Goal: Task Accomplishment & Management: Use online tool/utility

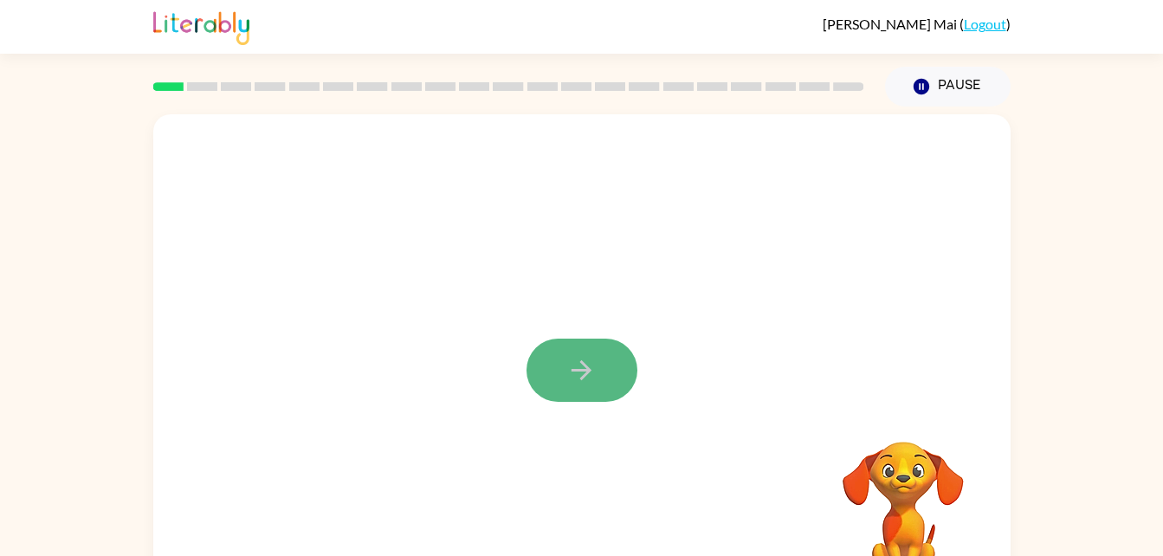
click at [613, 374] on button "button" at bounding box center [582, 370] width 111 height 63
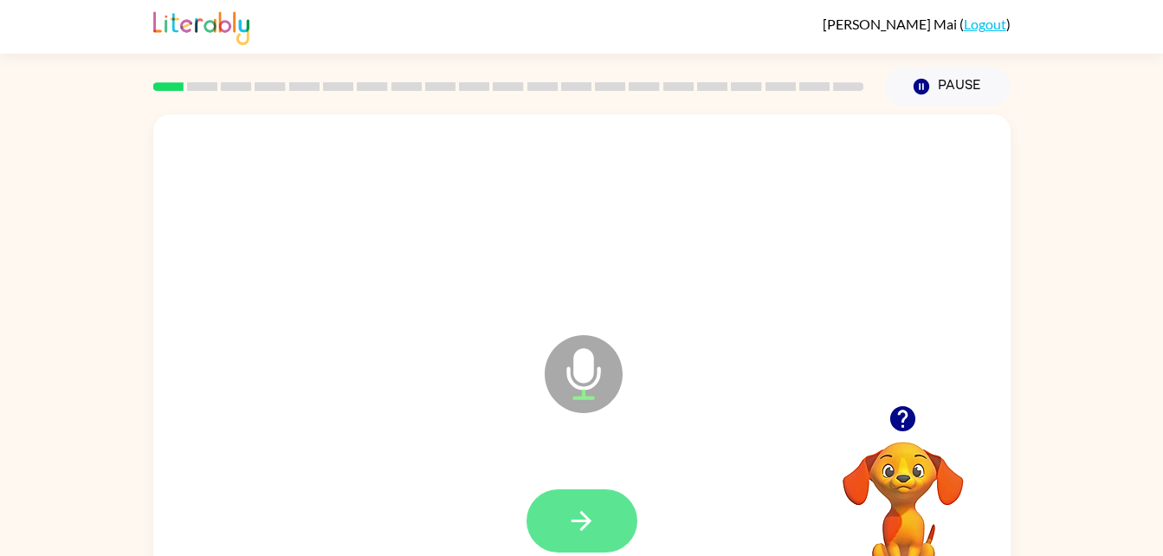
click at [572, 538] on button "button" at bounding box center [582, 520] width 111 height 63
click at [582, 519] on icon "button" at bounding box center [581, 521] width 30 height 30
click at [597, 522] on button "button" at bounding box center [582, 520] width 111 height 63
click at [568, 494] on button "button" at bounding box center [582, 520] width 111 height 63
click at [602, 527] on button "button" at bounding box center [582, 520] width 111 height 63
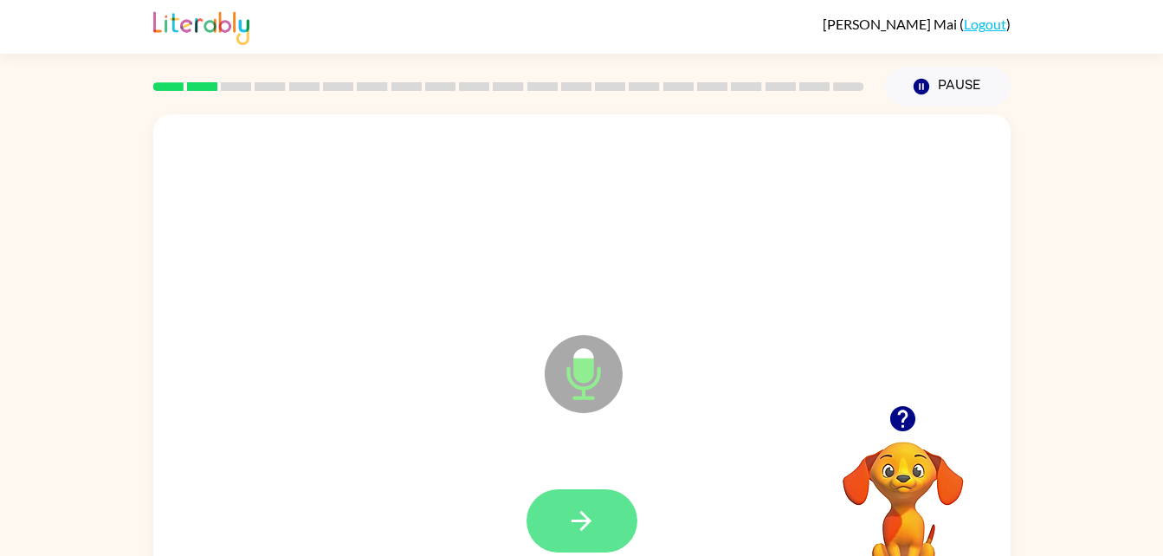
click at [568, 507] on icon "button" at bounding box center [581, 521] width 30 height 30
click at [563, 509] on button "button" at bounding box center [582, 520] width 111 height 63
click at [584, 498] on button "button" at bounding box center [582, 520] width 111 height 63
click at [568, 494] on button "button" at bounding box center [582, 520] width 111 height 63
click at [576, 504] on button "button" at bounding box center [582, 520] width 111 height 63
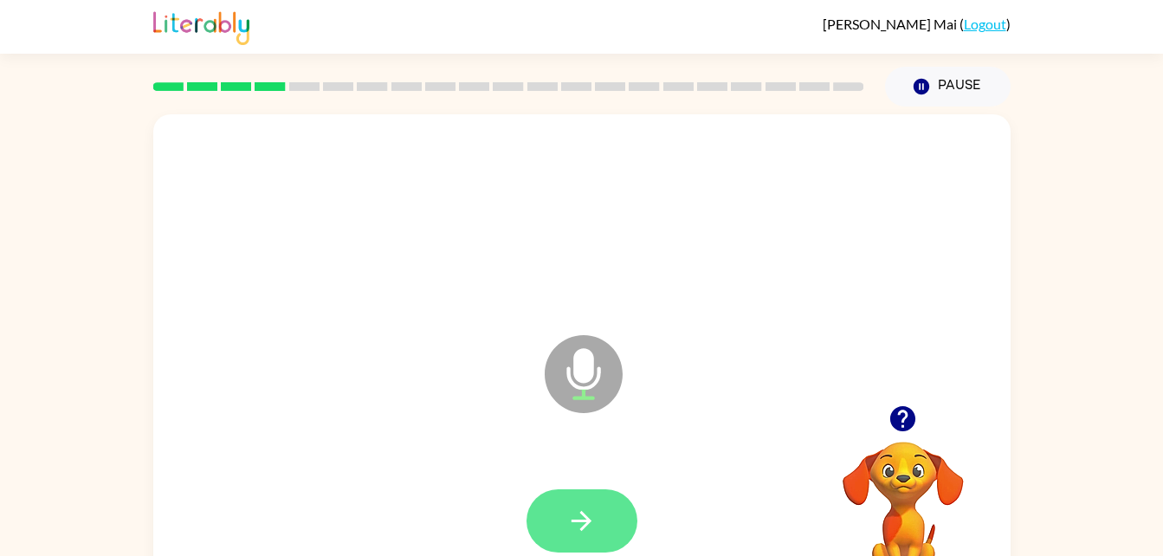
click at [593, 506] on icon "button" at bounding box center [581, 521] width 30 height 30
click at [568, 527] on icon "button" at bounding box center [581, 521] width 30 height 30
click at [560, 524] on button "button" at bounding box center [582, 520] width 111 height 63
click at [576, 520] on icon "button" at bounding box center [582, 521] width 20 height 20
click at [589, 514] on icon "button" at bounding box center [581, 521] width 30 height 30
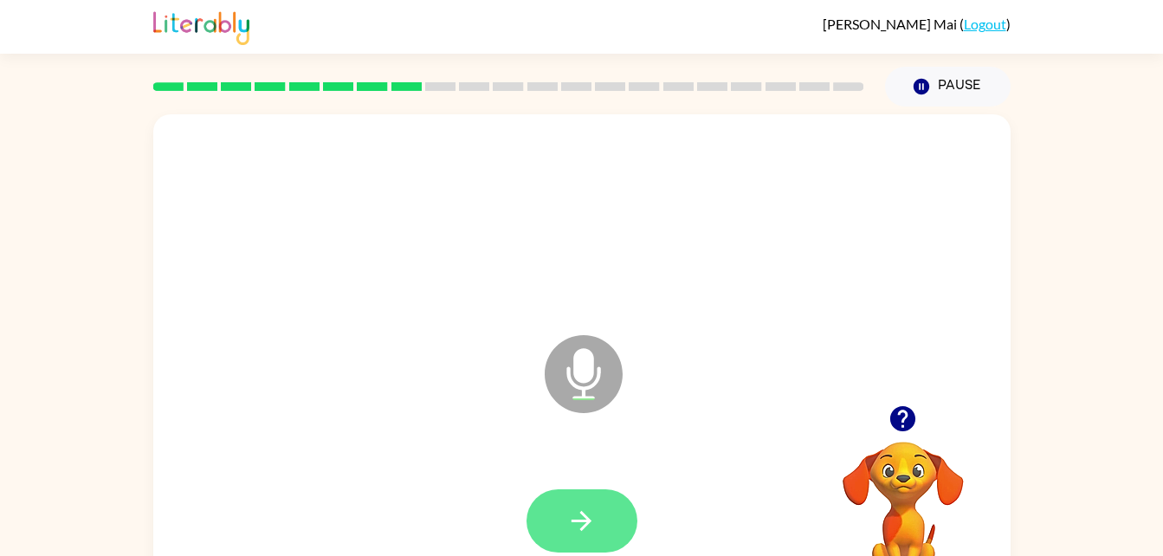
click at [610, 523] on button "button" at bounding box center [582, 520] width 111 height 63
click at [575, 524] on icon "button" at bounding box center [581, 521] width 30 height 30
click at [591, 520] on icon "button" at bounding box center [581, 521] width 30 height 30
click at [587, 510] on icon "button" at bounding box center [581, 521] width 30 height 30
click at [570, 503] on button "button" at bounding box center [582, 520] width 111 height 63
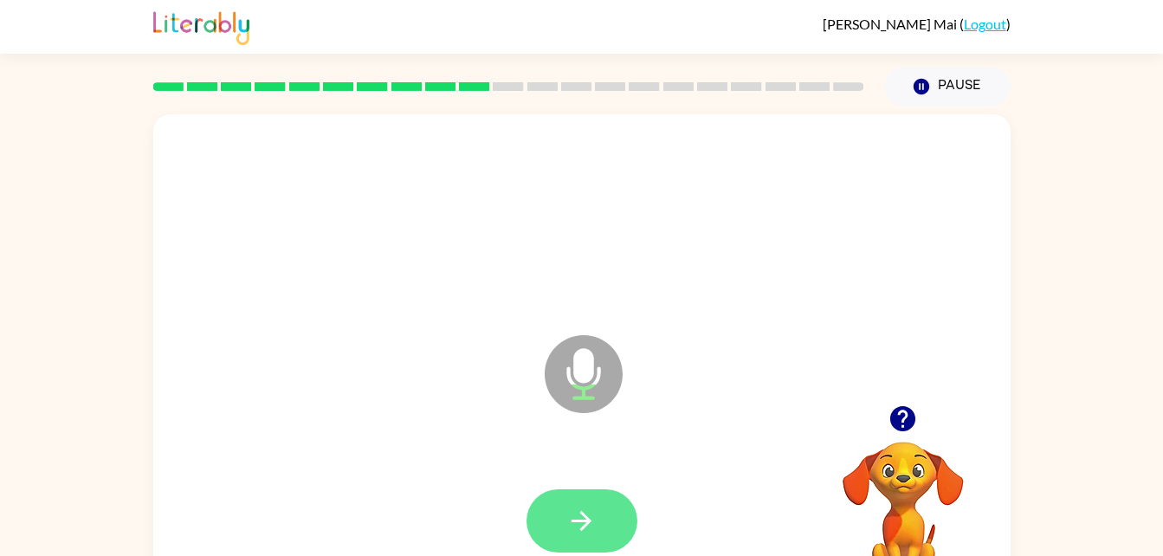
click at [585, 524] on icon "button" at bounding box center [582, 521] width 20 height 20
click at [574, 514] on icon "button" at bounding box center [581, 521] width 30 height 30
click at [566, 523] on icon "button" at bounding box center [581, 521] width 30 height 30
click at [595, 516] on icon "button" at bounding box center [581, 521] width 30 height 30
click at [540, 514] on button "button" at bounding box center [582, 520] width 111 height 63
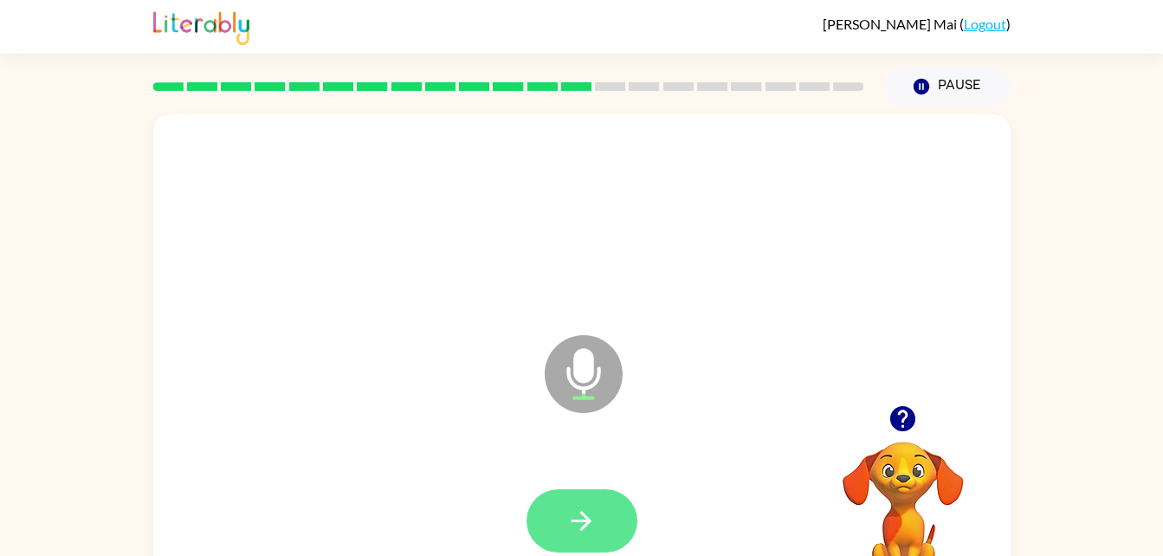
click at [582, 512] on icon "button" at bounding box center [582, 521] width 20 height 20
click at [568, 515] on icon "button" at bounding box center [581, 521] width 30 height 30
click at [596, 519] on icon "button" at bounding box center [581, 521] width 30 height 30
click at [584, 524] on icon "button" at bounding box center [581, 521] width 30 height 30
click at [602, 518] on button "button" at bounding box center [582, 520] width 111 height 63
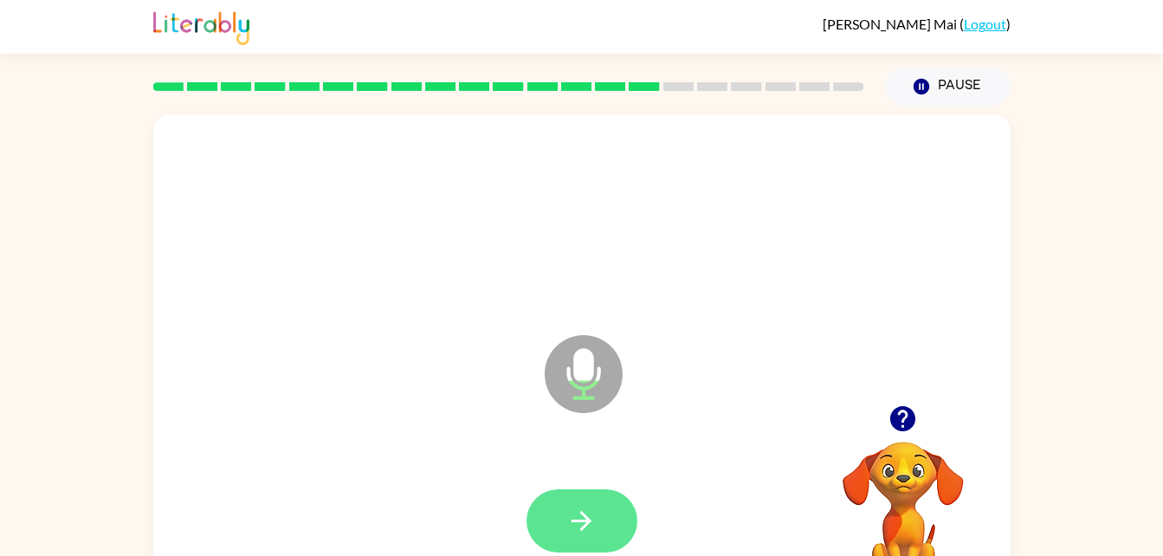
click at [591, 506] on icon "button" at bounding box center [581, 521] width 30 height 30
click at [565, 492] on button "button" at bounding box center [582, 520] width 111 height 63
click at [573, 507] on icon "button" at bounding box center [581, 521] width 30 height 30
click at [582, 527] on icon "button" at bounding box center [581, 521] width 30 height 30
click at [570, 497] on button "button" at bounding box center [582, 520] width 111 height 63
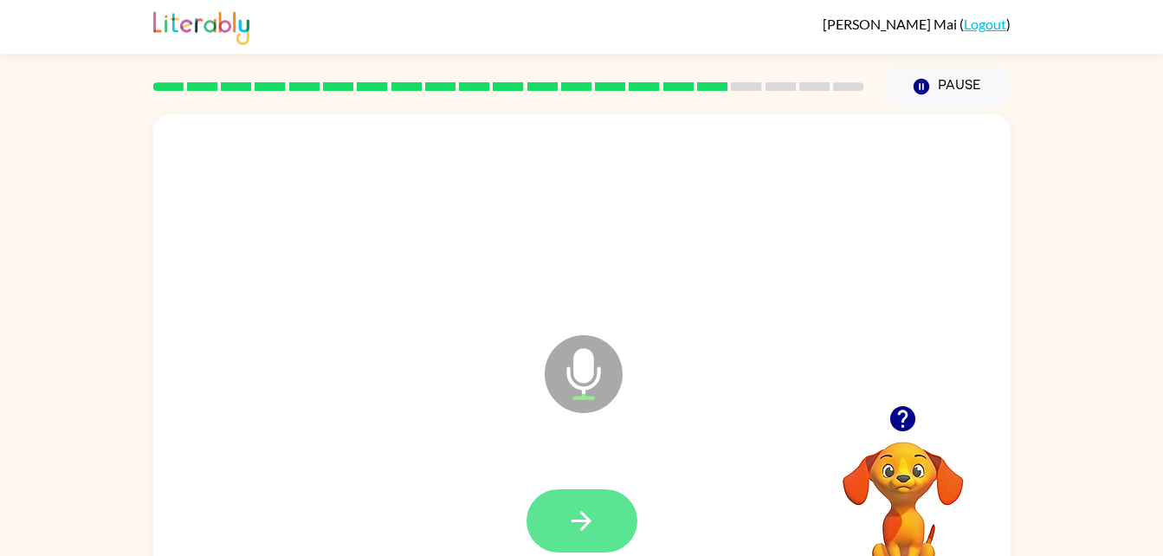
click at [572, 515] on icon "button" at bounding box center [581, 521] width 30 height 30
click at [559, 502] on button "button" at bounding box center [582, 520] width 111 height 63
click at [591, 501] on button "button" at bounding box center [582, 520] width 111 height 63
click at [580, 528] on icon "button" at bounding box center [581, 521] width 30 height 30
click at [565, 551] on button "button" at bounding box center [582, 520] width 111 height 63
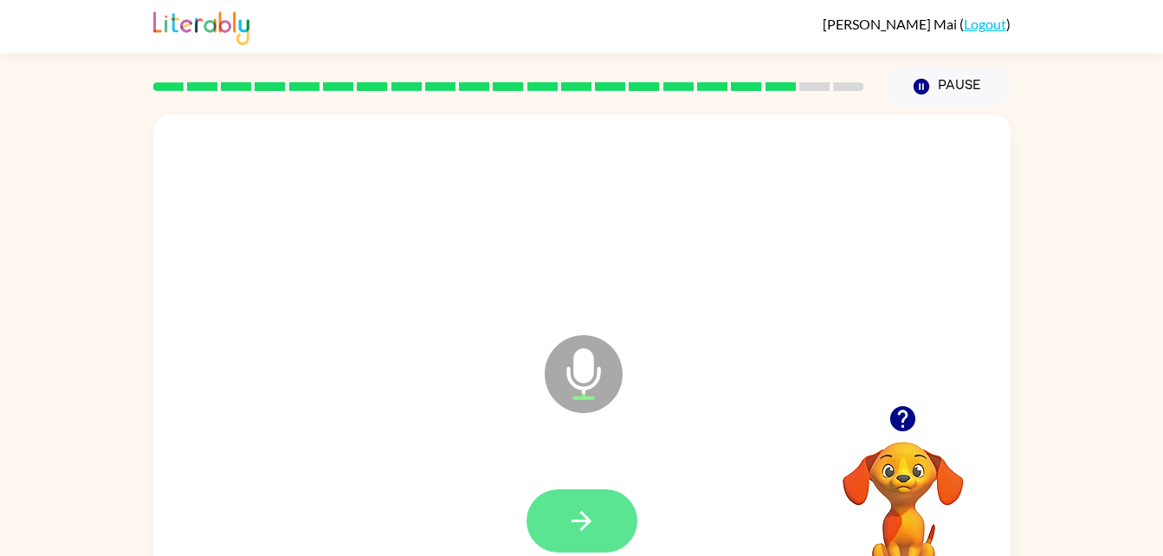
click at [563, 514] on button "button" at bounding box center [582, 520] width 111 height 63
click at [592, 524] on icon "button" at bounding box center [581, 521] width 30 height 30
click at [589, 520] on icon "button" at bounding box center [582, 521] width 20 height 20
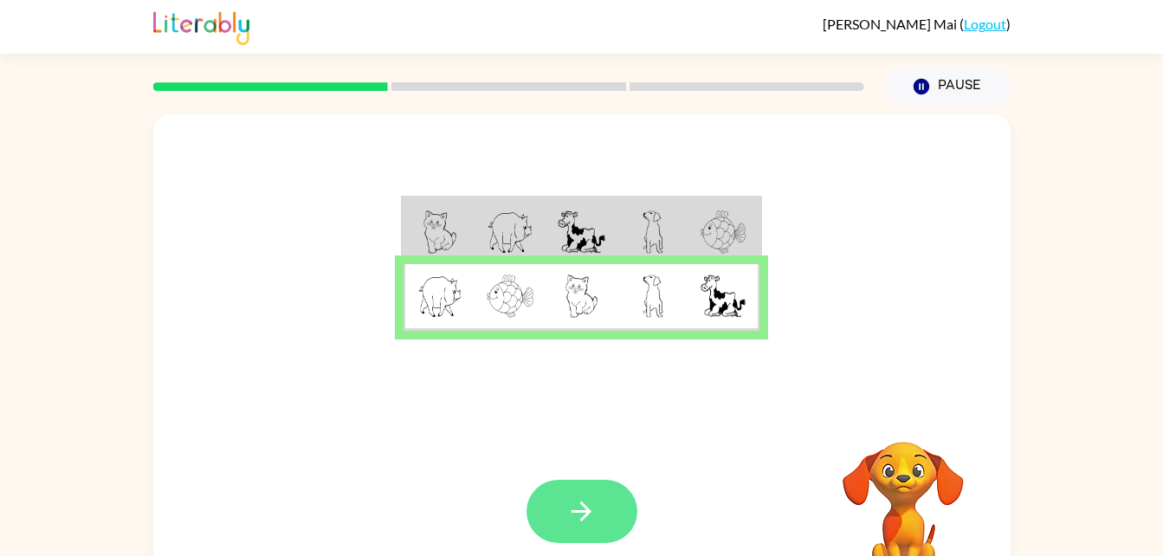
click at [579, 501] on icon "button" at bounding box center [581, 511] width 30 height 30
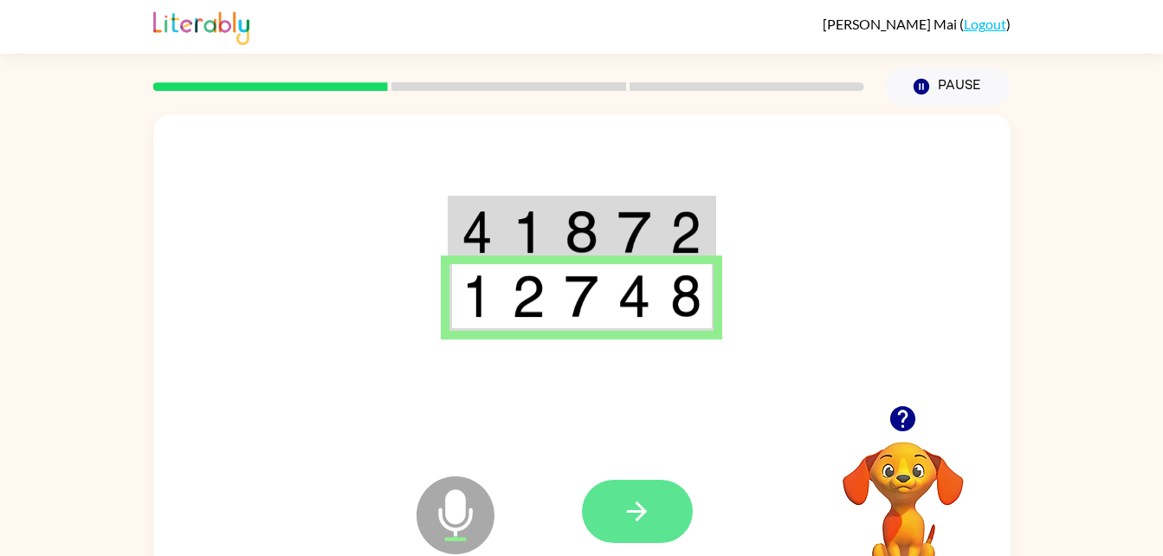
click at [630, 526] on icon "button" at bounding box center [637, 511] width 30 height 30
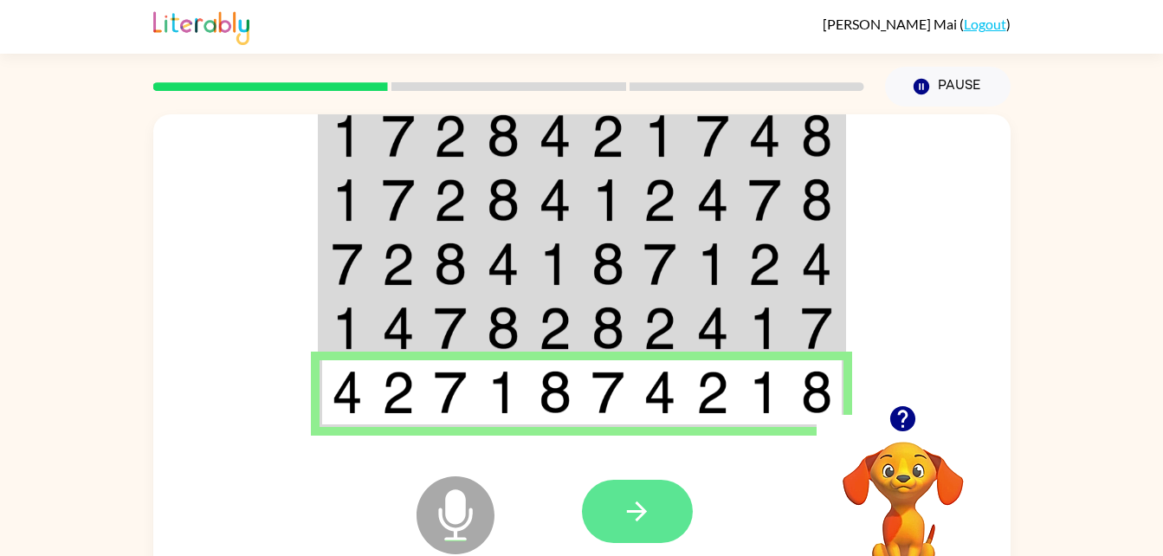
click at [629, 517] on icon "button" at bounding box center [637, 511] width 30 height 30
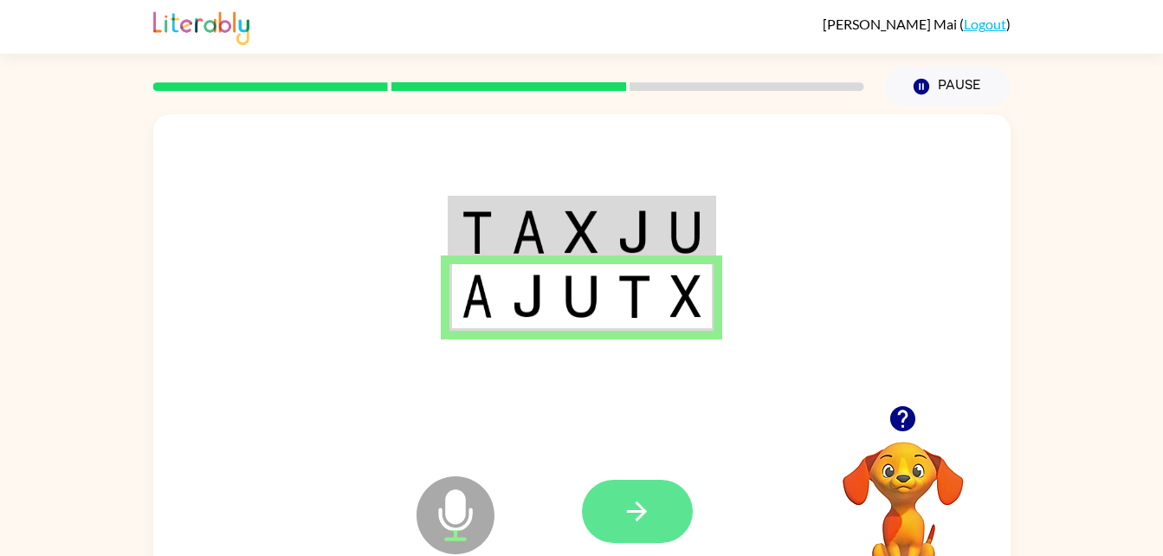
click at [641, 527] on button "button" at bounding box center [637, 511] width 111 height 63
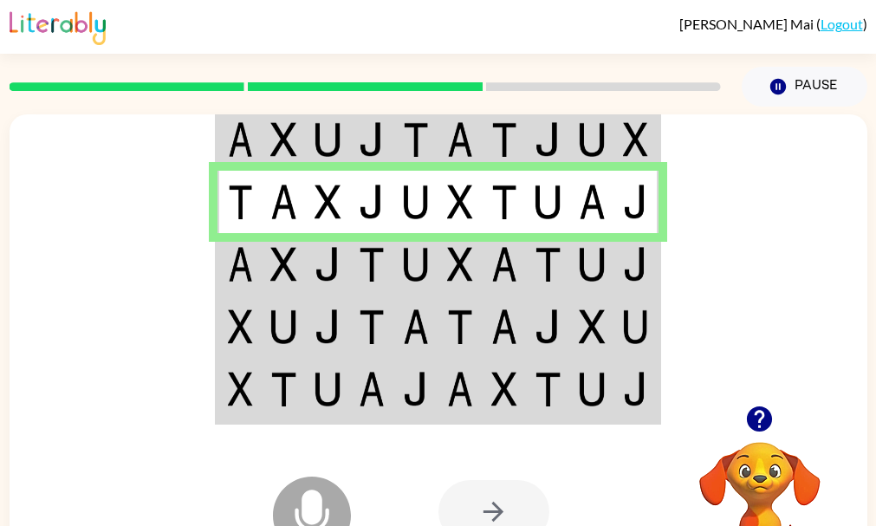
click at [350, 275] on td at bounding box center [372, 264] width 44 height 62
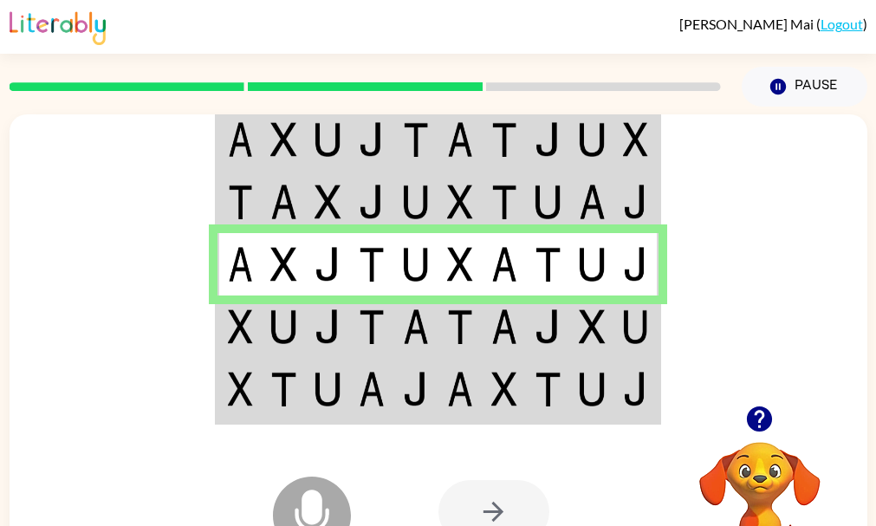
click at [787, 218] on div at bounding box center [438, 259] width 857 height 291
click at [777, 93] on icon "button" at bounding box center [777, 87] width 16 height 16
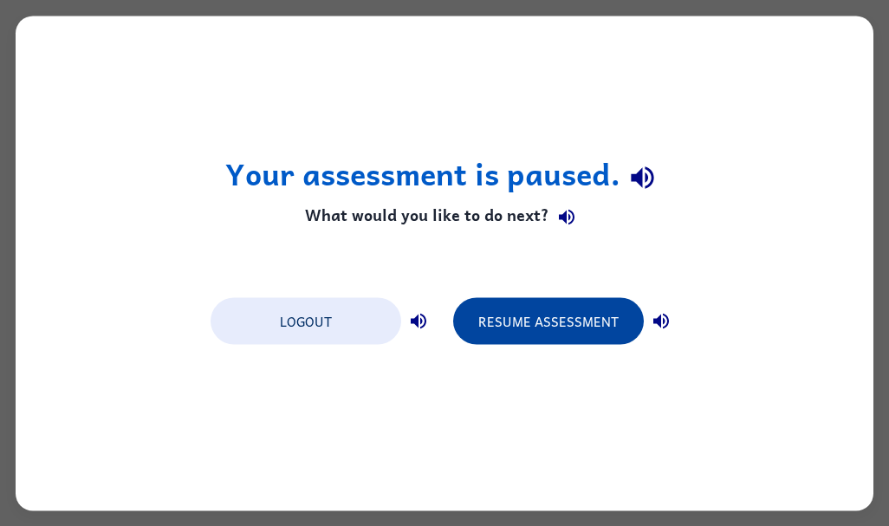
click at [562, 333] on button "Resume Assessment" at bounding box center [548, 320] width 191 height 47
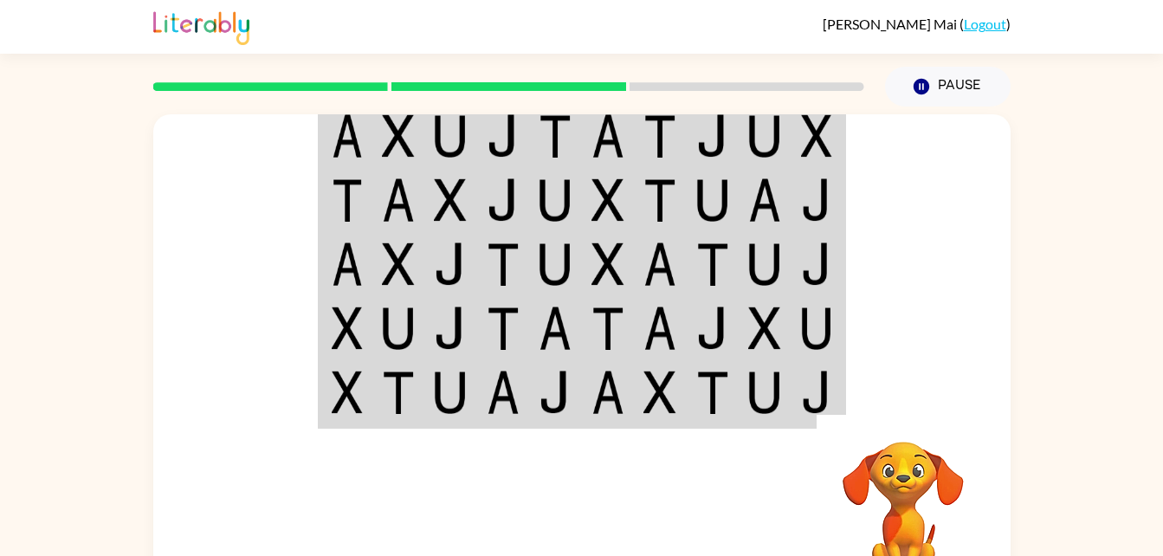
click at [1120, 146] on div "Your browser must support playing .mp4 files to use Literably. Please try using…" at bounding box center [581, 358] width 1163 height 502
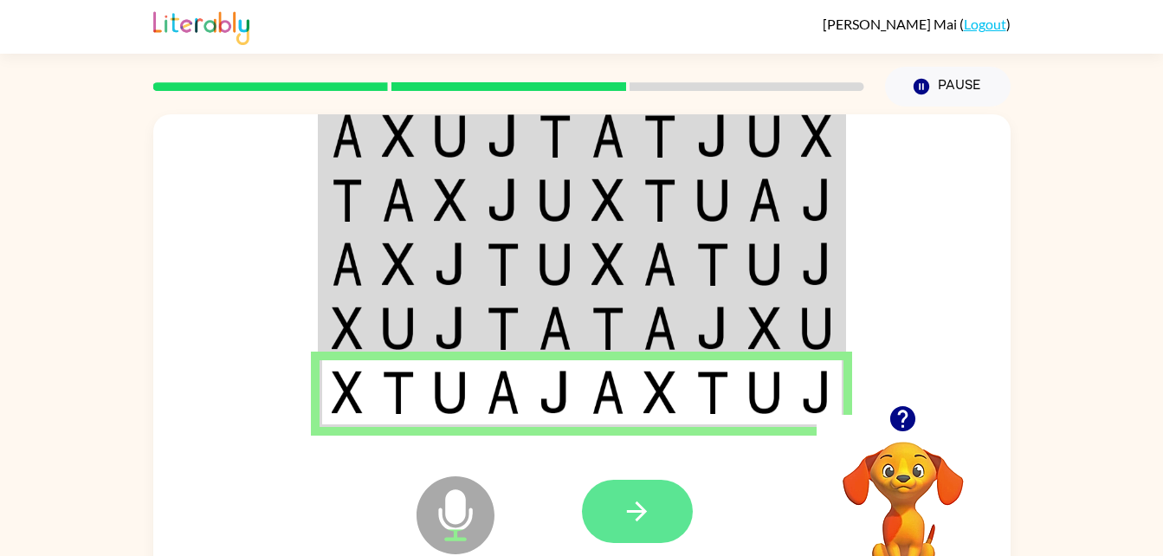
click at [637, 489] on button "button" at bounding box center [637, 511] width 111 height 63
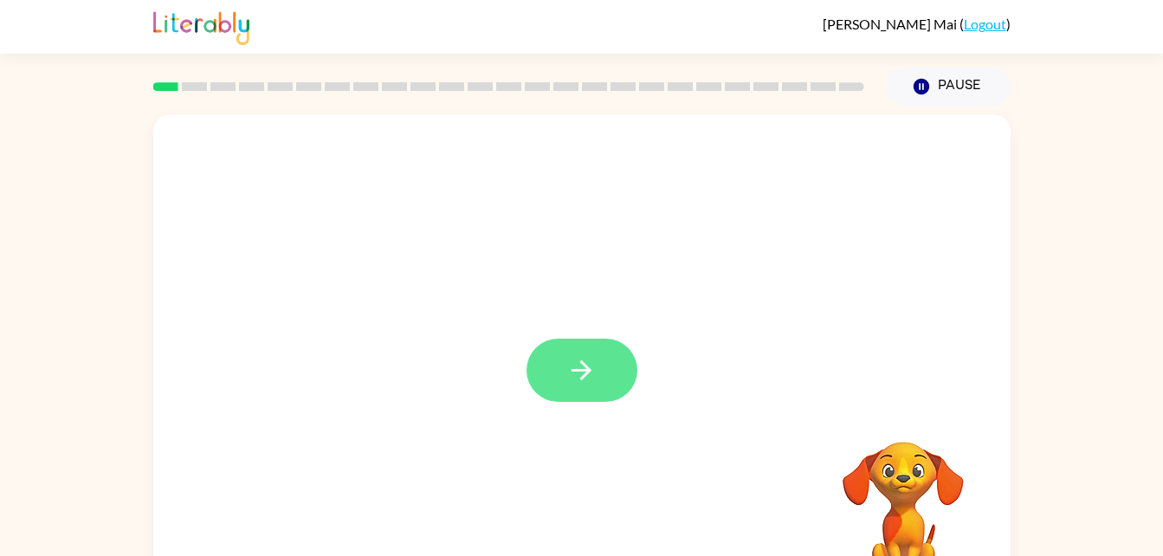
click at [584, 383] on icon "button" at bounding box center [581, 370] width 30 height 30
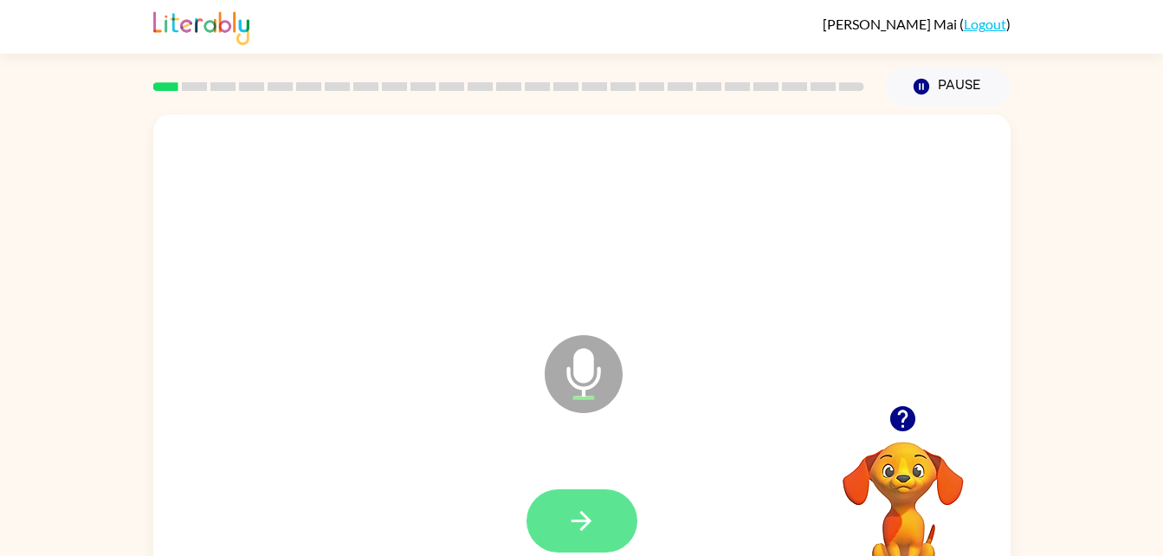
click at [596, 533] on icon "button" at bounding box center [581, 521] width 30 height 30
click at [580, 509] on icon "button" at bounding box center [581, 521] width 30 height 30
click at [572, 514] on icon "button" at bounding box center [581, 521] width 30 height 30
click at [583, 520] on icon "button" at bounding box center [582, 521] width 20 height 20
click at [567, 521] on icon "button" at bounding box center [581, 521] width 30 height 30
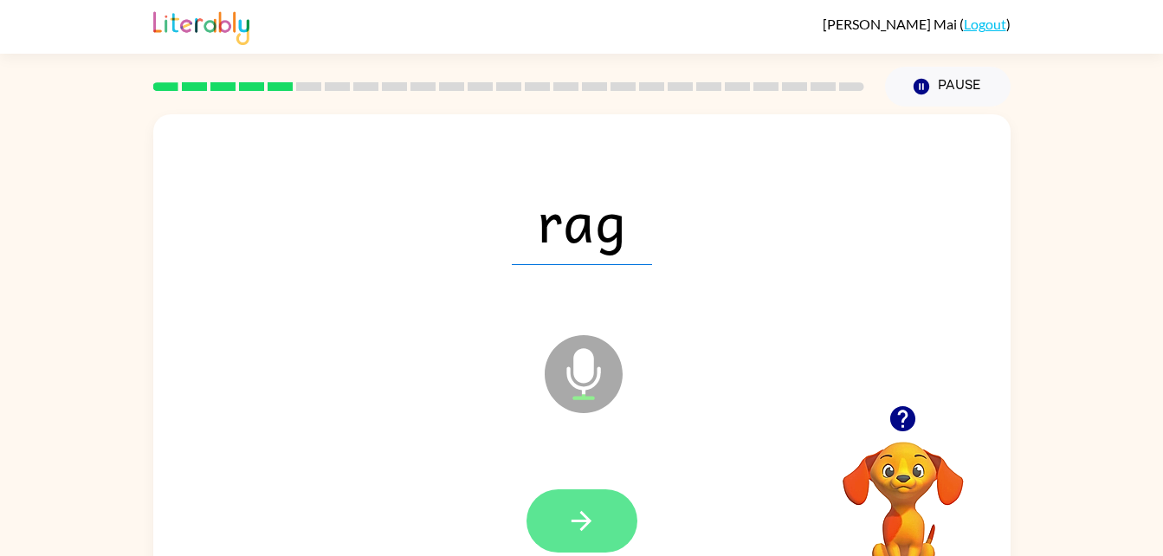
click at [588, 495] on button "button" at bounding box center [582, 520] width 111 height 63
click at [602, 506] on button "button" at bounding box center [582, 520] width 111 height 63
click at [566, 527] on icon "button" at bounding box center [581, 521] width 30 height 30
click at [604, 514] on button "button" at bounding box center [582, 520] width 111 height 63
click at [584, 490] on button "button" at bounding box center [582, 520] width 111 height 63
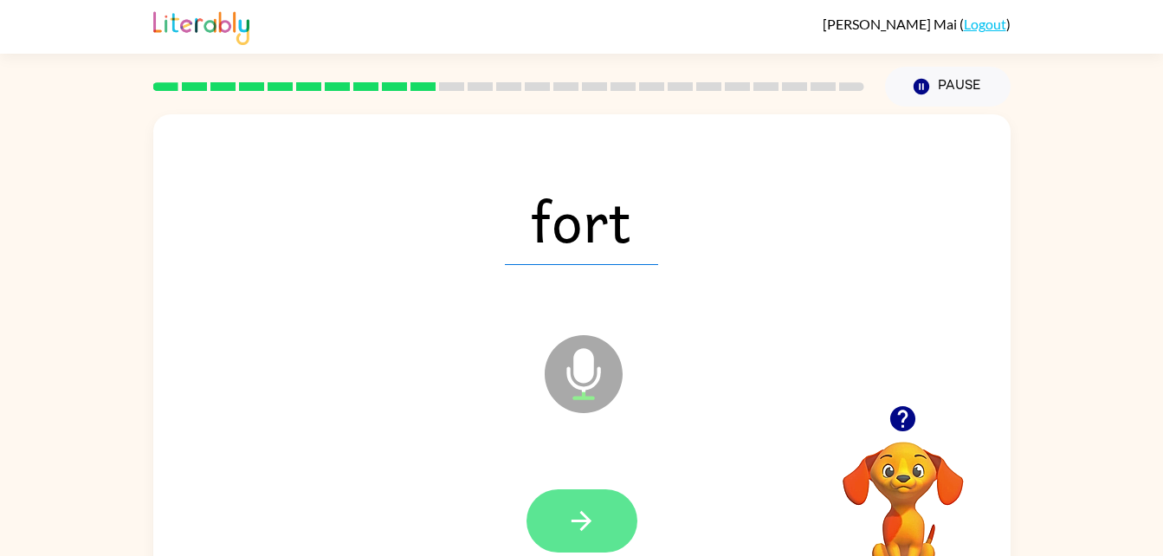
click at [583, 501] on button "button" at bounding box center [582, 520] width 111 height 63
click at [604, 530] on button "button" at bounding box center [582, 520] width 111 height 63
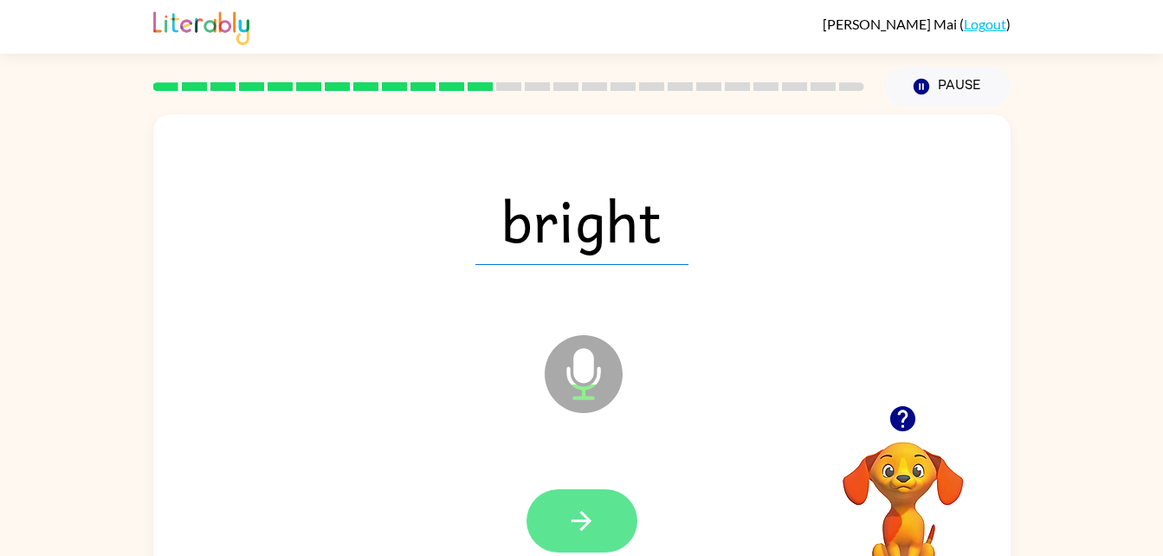
click at [572, 524] on icon "button" at bounding box center [581, 521] width 30 height 30
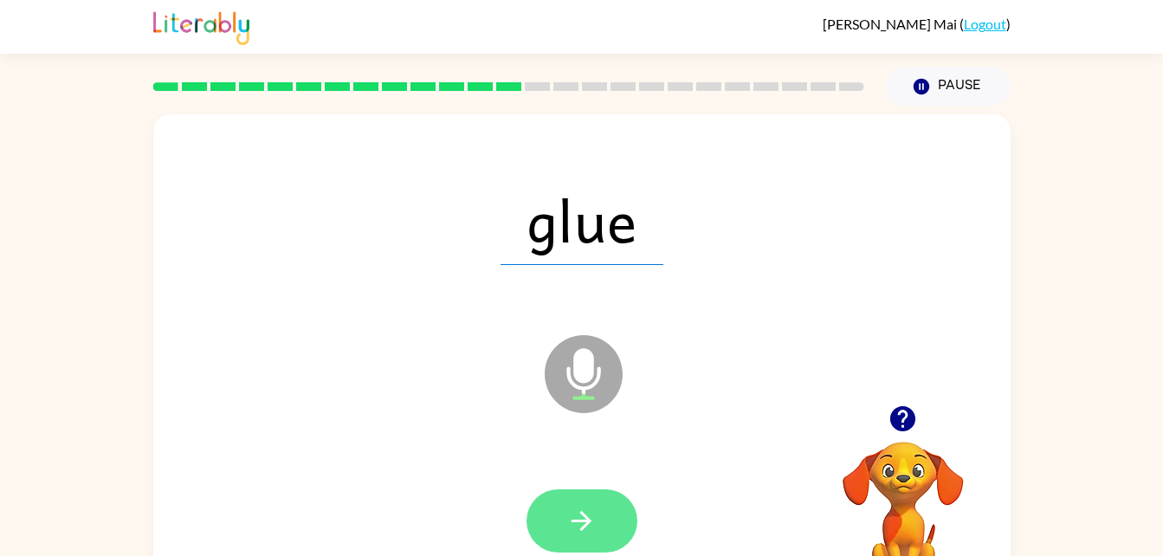
click at [568, 519] on icon "button" at bounding box center [581, 521] width 30 height 30
click at [590, 503] on button "button" at bounding box center [582, 520] width 111 height 63
click at [588, 514] on icon "button" at bounding box center [581, 521] width 30 height 30
click at [569, 517] on icon "button" at bounding box center [581, 521] width 30 height 30
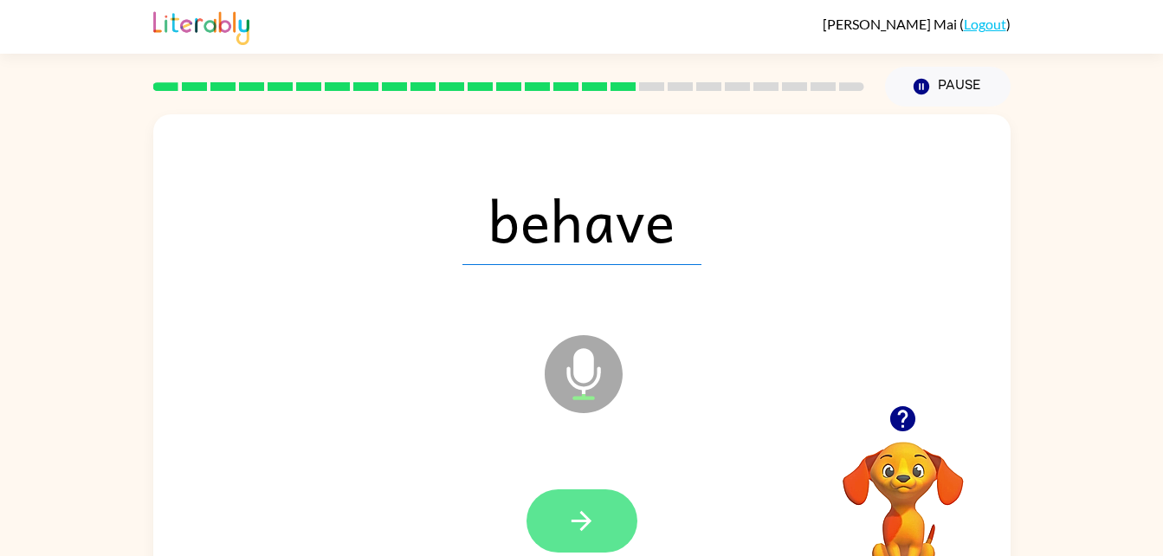
click at [595, 508] on icon "button" at bounding box center [581, 521] width 30 height 30
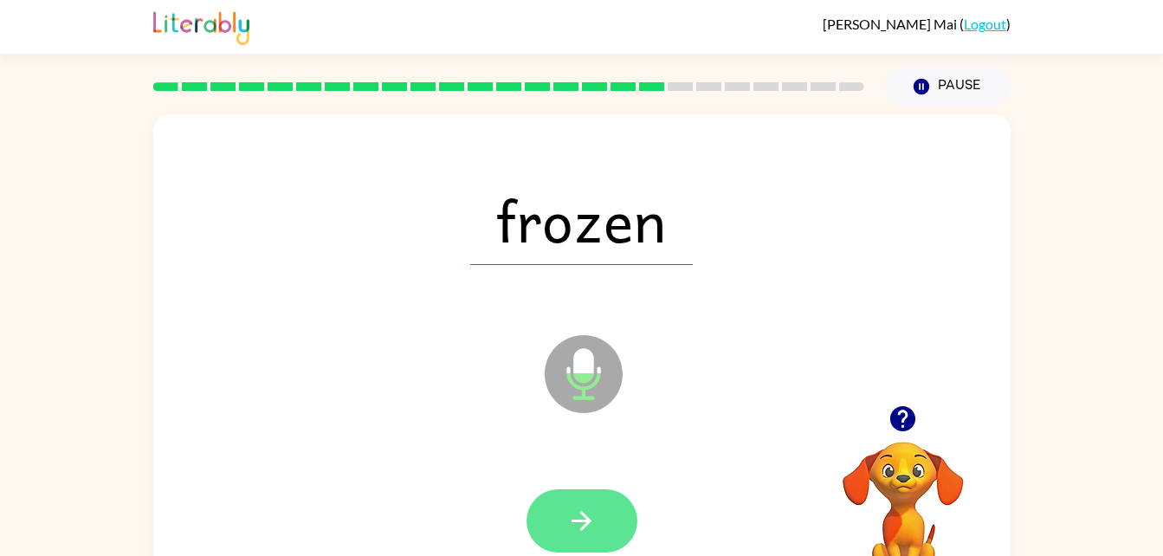
click at [566, 517] on icon "button" at bounding box center [581, 521] width 30 height 30
click at [571, 512] on icon "button" at bounding box center [581, 521] width 30 height 30
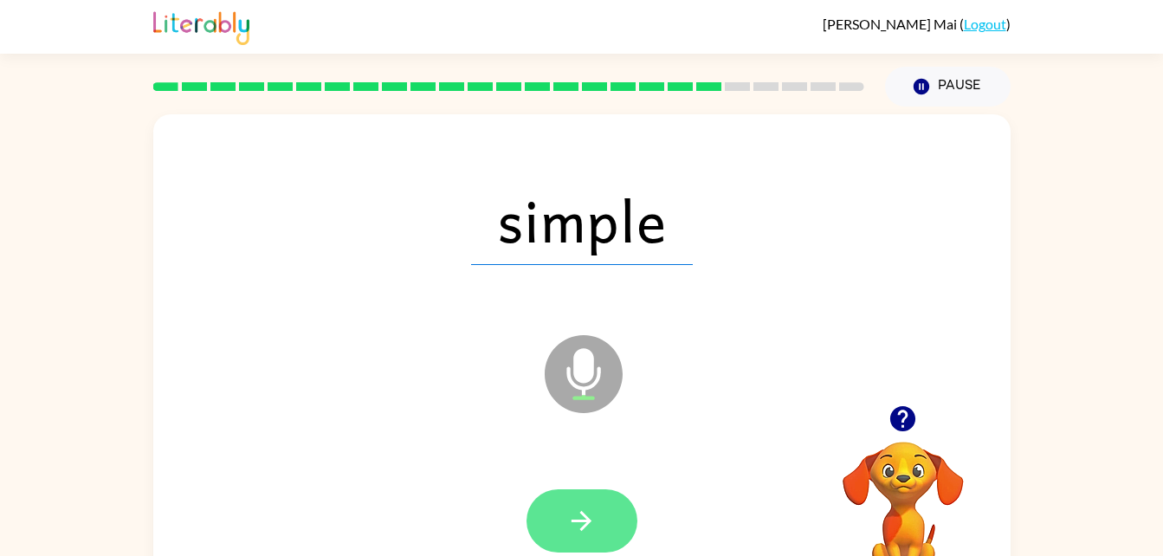
click at [604, 500] on button "button" at bounding box center [582, 520] width 111 height 63
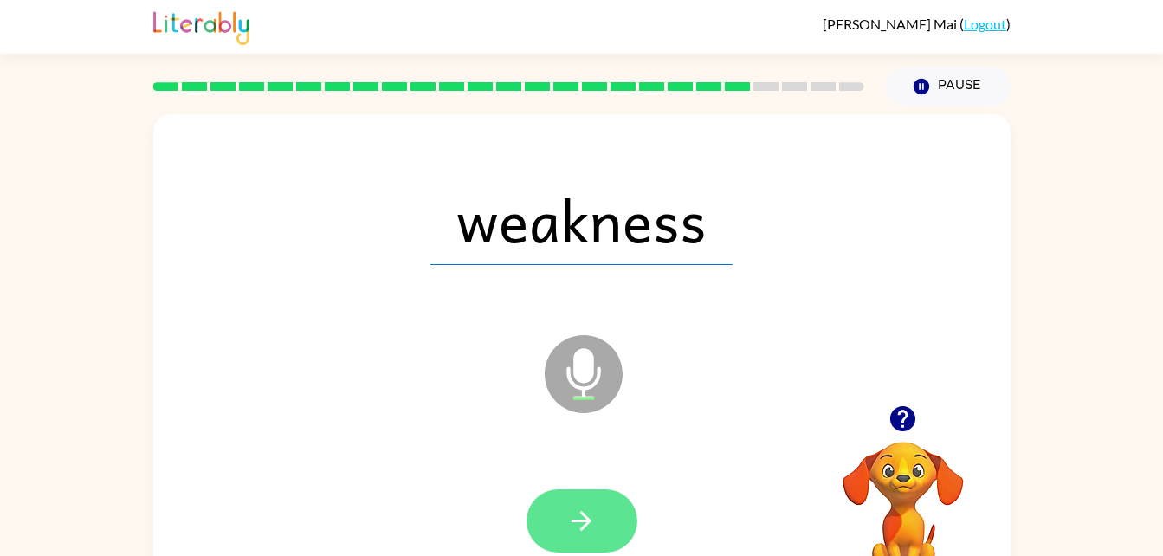
click at [585, 517] on icon "button" at bounding box center [582, 521] width 20 height 20
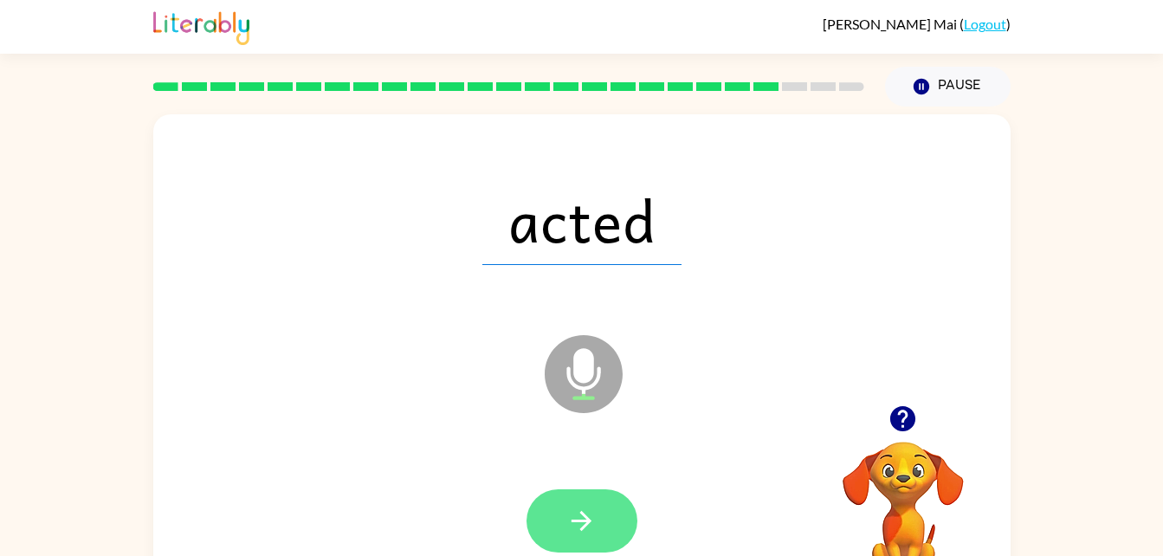
click at [564, 524] on button "button" at bounding box center [582, 520] width 111 height 63
click at [585, 510] on icon "button" at bounding box center [581, 521] width 30 height 30
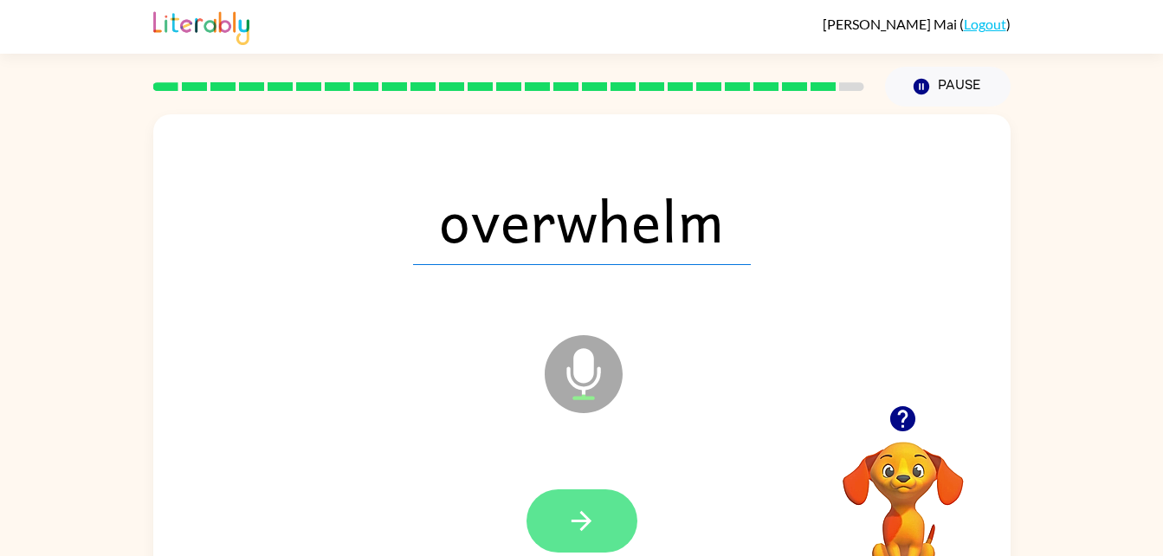
click at [574, 519] on icon "button" at bounding box center [581, 521] width 30 height 30
